Goal: Transaction & Acquisition: Obtain resource

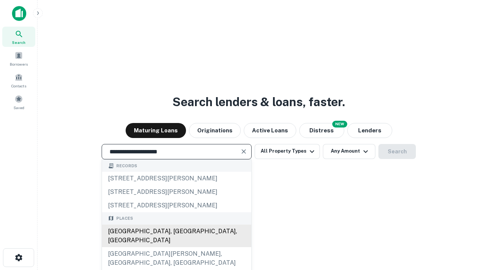
click at [176, 247] on div "[GEOGRAPHIC_DATA], [GEOGRAPHIC_DATA], [GEOGRAPHIC_DATA]" at bounding box center [176, 235] width 149 height 22
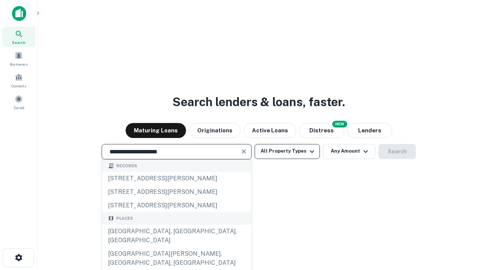
type input "**********"
click at [287, 151] on button "All Property Types" at bounding box center [286, 151] width 65 height 15
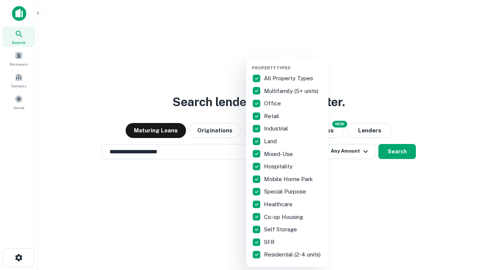
click at [293, 63] on button "button" at bounding box center [293, 63] width 82 height 0
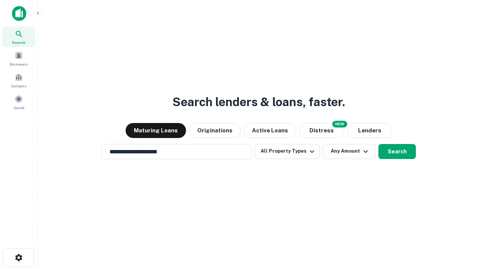
scroll to position [12, 0]
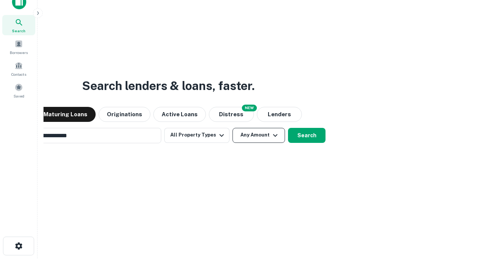
click at [232, 128] on button "Any Amount" at bounding box center [258, 135] width 52 height 15
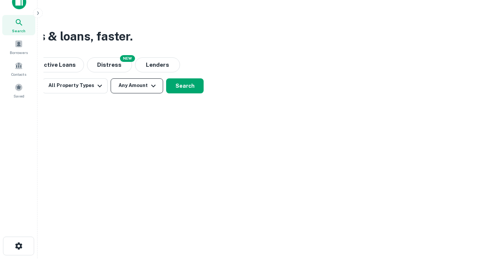
scroll to position [12, 0]
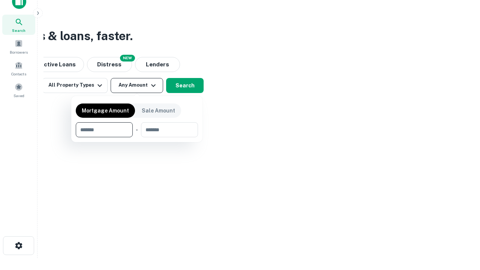
type input "*******"
click at [137, 137] on button "button" at bounding box center [137, 137] width 122 height 0
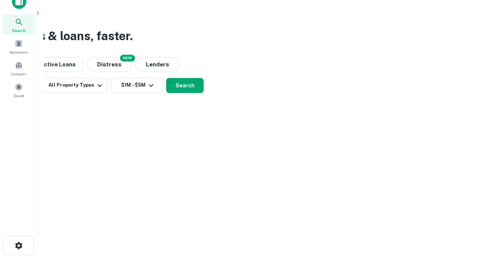
scroll to position [4, 138]
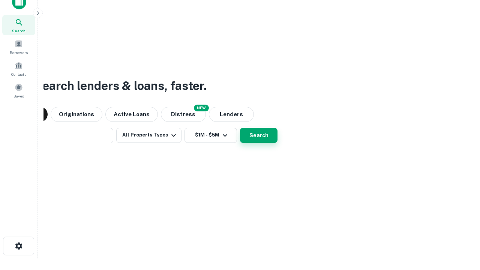
click at [240, 128] on button "Search" at bounding box center [258, 135] width 37 height 15
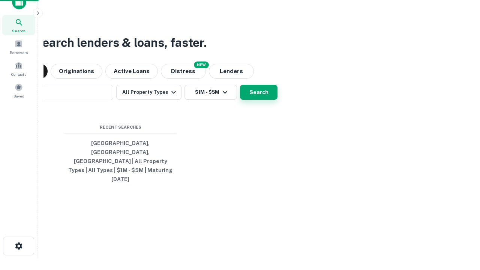
scroll to position [20, 212]
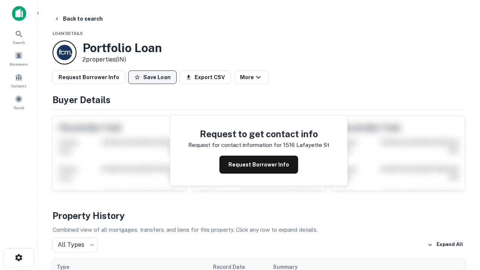
click at [152, 77] on button "Save Loan" at bounding box center [152, 76] width 48 height 13
click at [154, 77] on button "Loan Saved" at bounding box center [154, 76] width 52 height 13
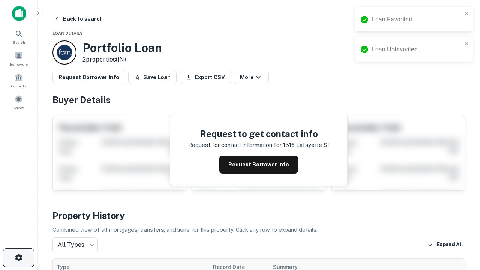
click at [18, 257] on icon "button" at bounding box center [18, 257] width 9 height 9
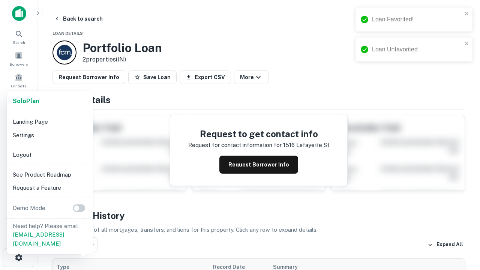
click at [49, 154] on li "Logout" at bounding box center [50, 154] width 80 height 13
